Goal: Transaction & Acquisition: Purchase product/service

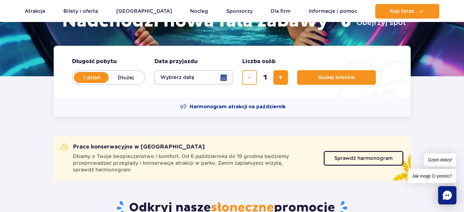
scroll to position [122, 0]
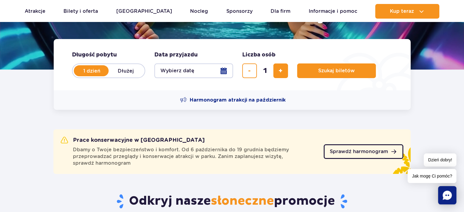
click at [340, 149] on span "Sprawdź harmonogram" at bounding box center [358, 151] width 58 height 5
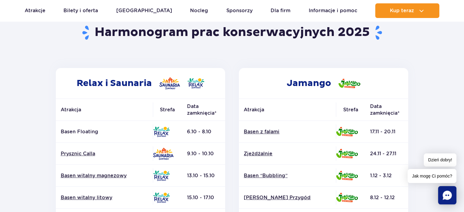
scroll to position [61, 0]
click at [69, 152] on link "Prysznic Calla" at bounding box center [104, 153] width 87 height 7
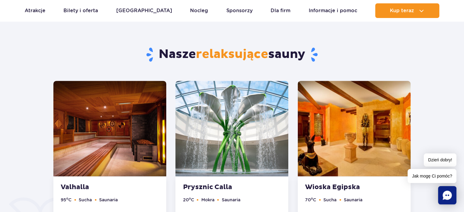
scroll to position [328, 0]
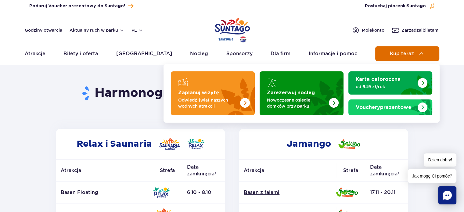
click at [405, 52] on span "Kup teraz" at bounding box center [402, 53] width 24 height 5
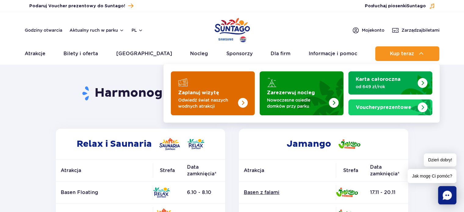
click at [204, 96] on div "Zaplanuj wizytę Odwiedź świat naszych wodnych atrakcji" at bounding box center [212, 100] width 69 height 20
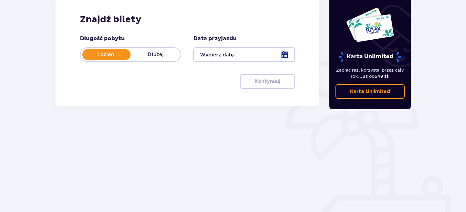
scroll to position [91, 0]
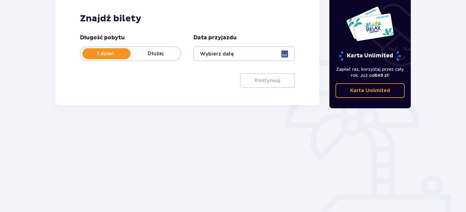
click at [283, 55] on div at bounding box center [243, 53] width 101 height 15
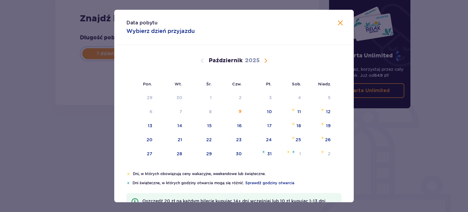
click at [285, 55] on div "[DATE]" at bounding box center [234, 68] width 202 height 46
click at [267, 140] on div "24" at bounding box center [269, 140] width 6 height 6
type input "[DATE]"
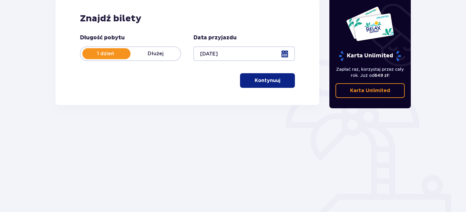
click at [265, 82] on p "Kontynuuj" at bounding box center [268, 80] width 26 height 7
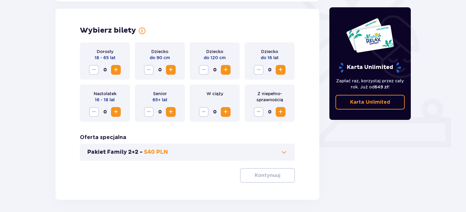
scroll to position [169, 0]
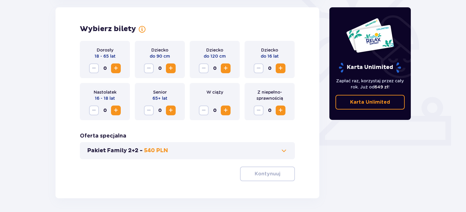
click at [282, 154] on span at bounding box center [283, 150] width 7 height 7
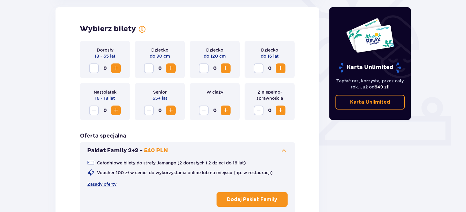
click at [228, 66] on span "Zwiększ" at bounding box center [225, 68] width 7 height 7
click at [112, 66] on span "Zwiększ" at bounding box center [115, 68] width 7 height 7
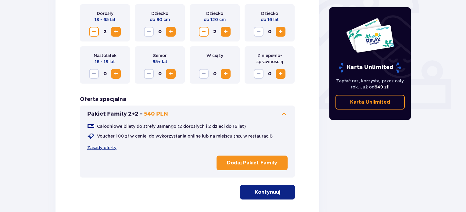
scroll to position [247, 0]
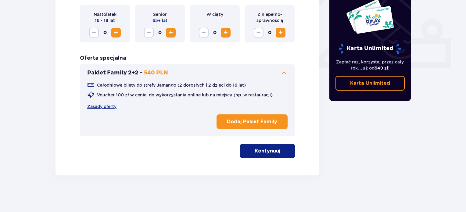
click at [138, 150] on div "Dorosły 18 - 65 lat 2 Dziecko do 90 cm 0 Dziecko do 120 cm 2 Dziecko do 16 lat …" at bounding box center [187, 60] width 215 height 195
click at [263, 150] on p "Kontynuuj" at bounding box center [268, 151] width 26 height 7
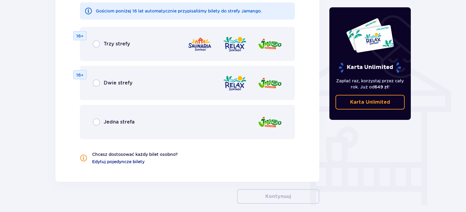
scroll to position [454, 0]
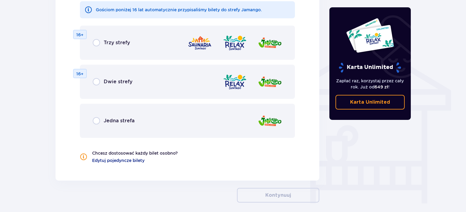
click at [94, 84] on input "radio" at bounding box center [96, 81] width 7 height 7
radio input "true"
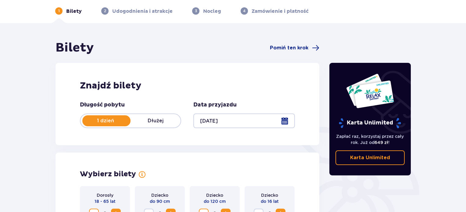
scroll to position [0, 0]
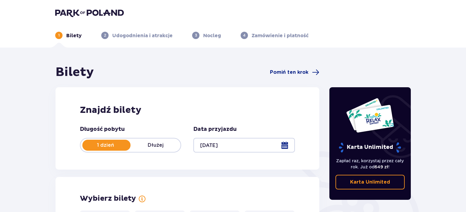
click at [80, 13] on img at bounding box center [89, 13] width 69 height 9
